Goal: Task Accomplishment & Management: Use online tool/utility

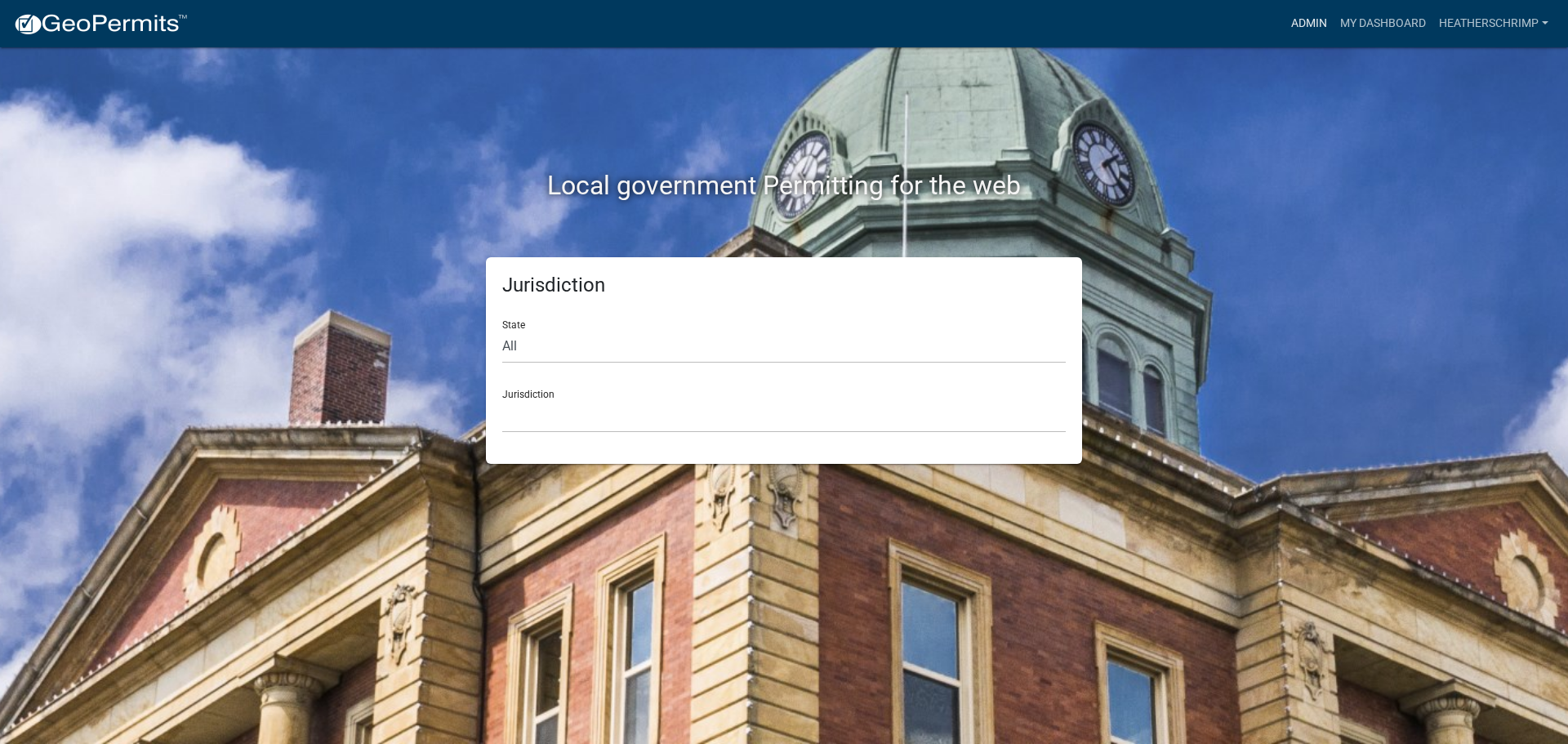
click at [1311, 23] on link "Admin" at bounding box center [1310, 23] width 49 height 31
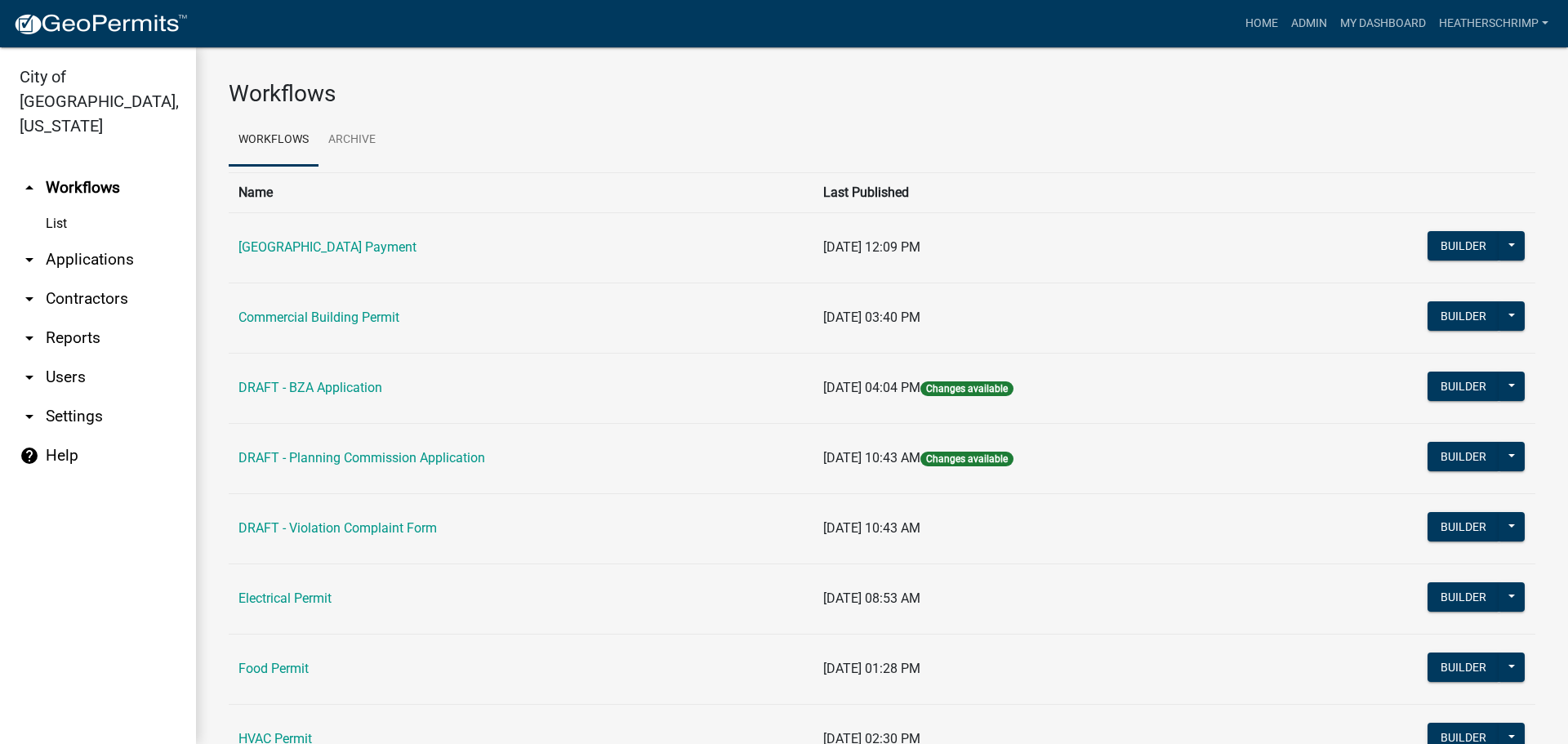
drag, startPoint x: 52, startPoint y: 311, endPoint x: 106, endPoint y: 318, distance: 54.5
click at [52, 318] on link "arrow_drop_down Reports" at bounding box center [98, 338] width 196 height 39
select select "0: null"
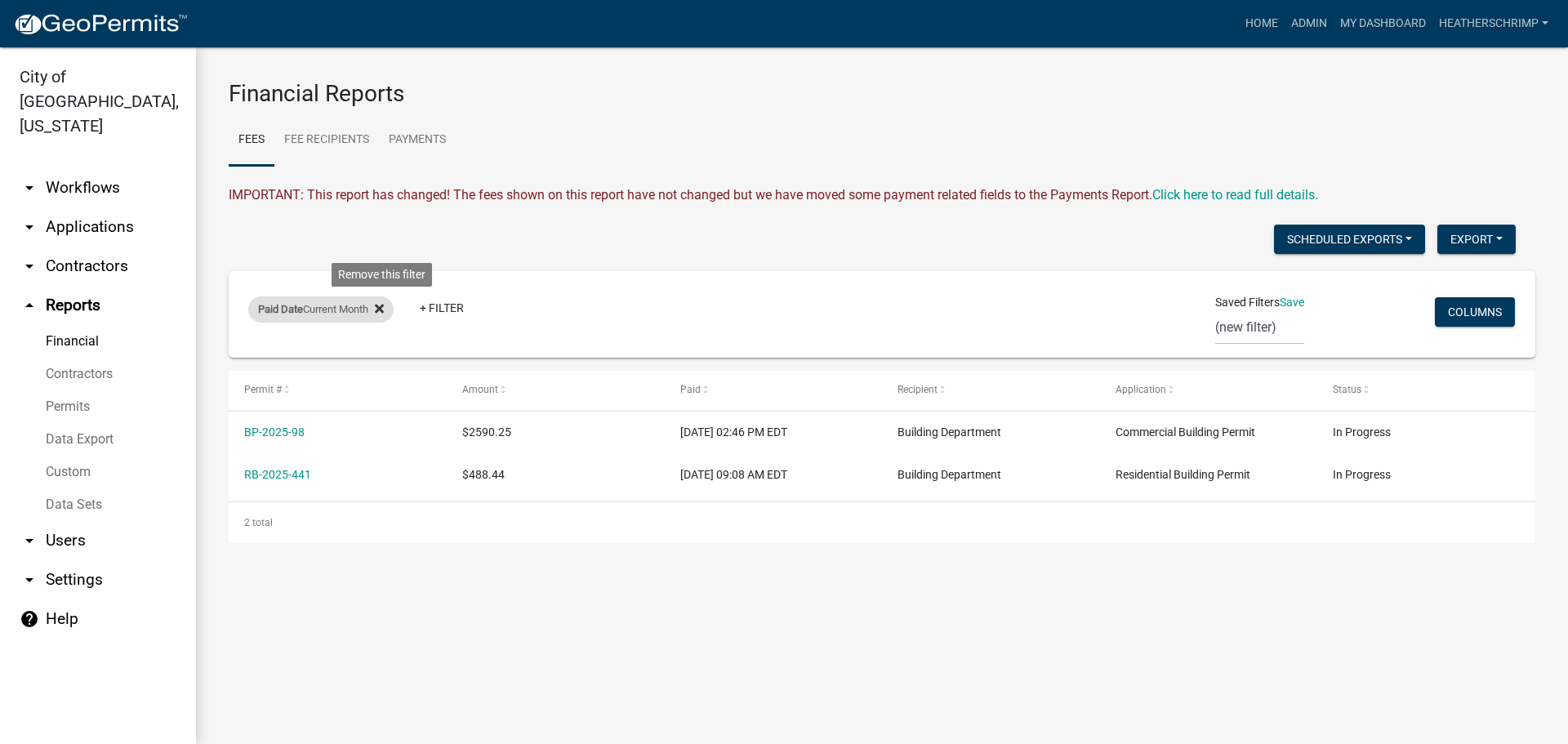
click at [381, 306] on icon at bounding box center [380, 309] width 9 height 9
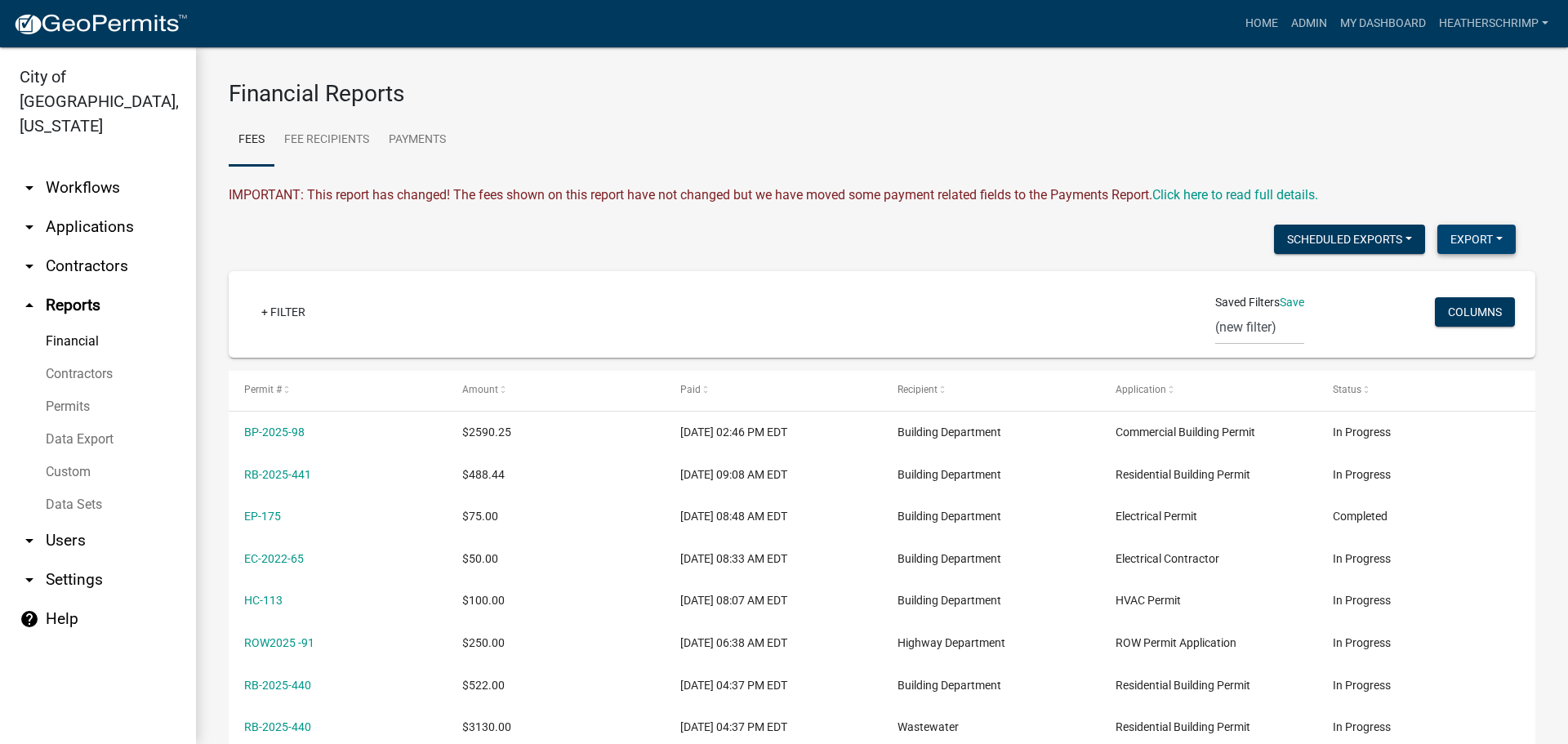
click at [1460, 231] on button "Export" at bounding box center [1476, 239] width 78 height 29
click at [1399, 278] on button "Excel Format (.xlsx)" at bounding box center [1439, 282] width 153 height 39
